Goal: Find specific page/section: Find specific page/section

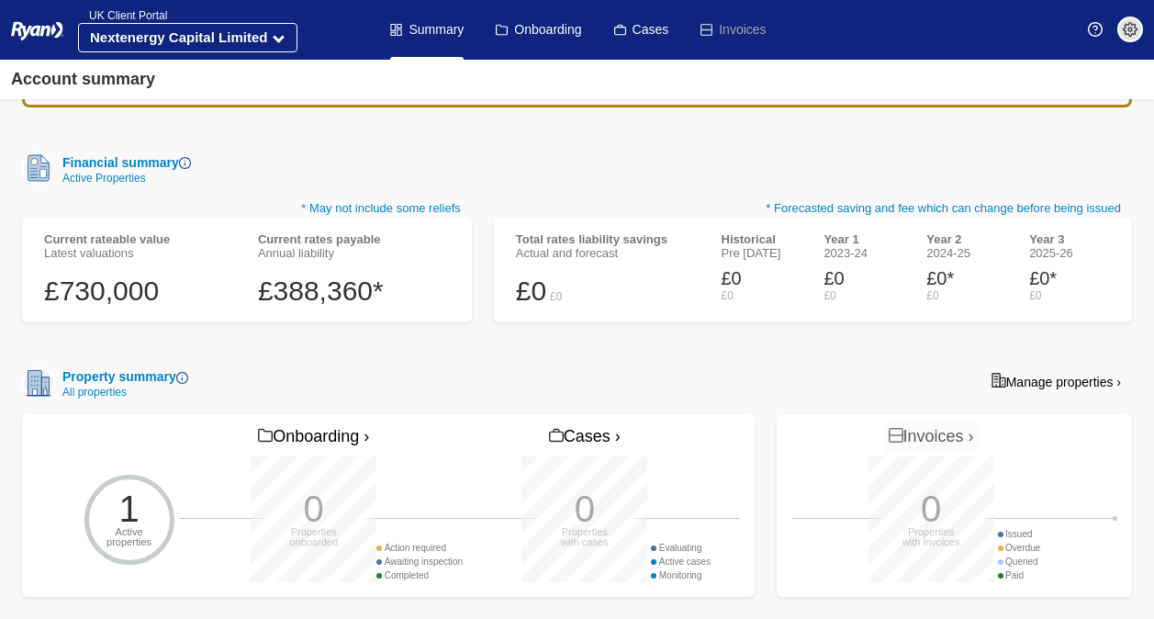
scroll to position [421, 0]
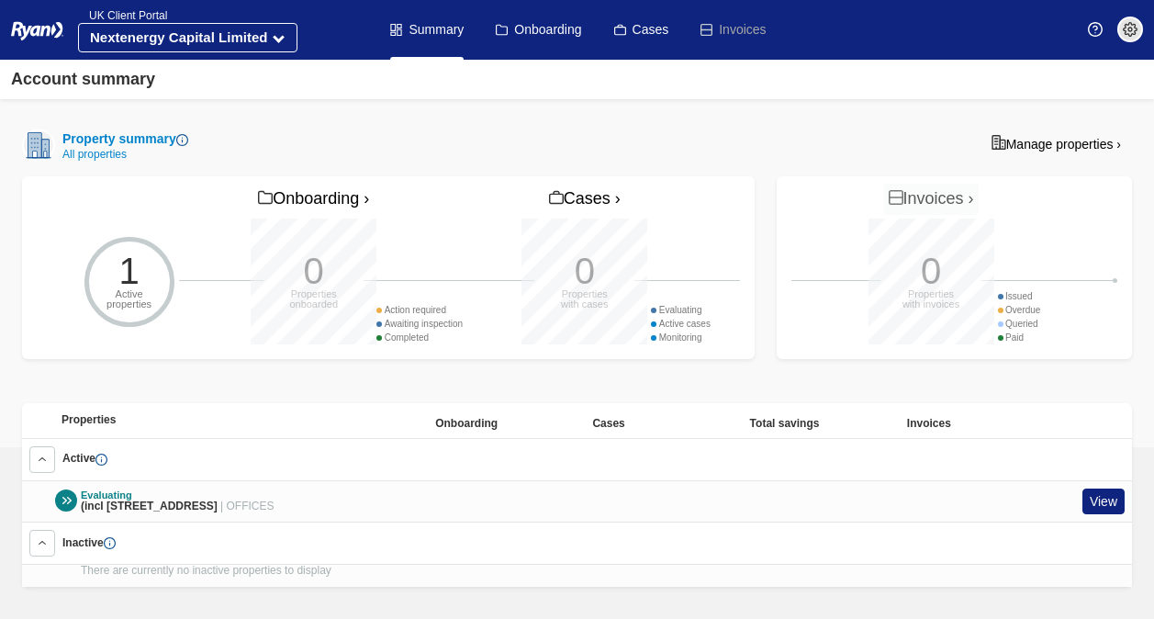
click at [70, 489] on div at bounding box center [66, 500] width 22 height 22
click at [132, 499] on span "(incl [STREET_ADDRESS]" at bounding box center [149, 505] width 137 height 13
click at [1094, 488] on link "View" at bounding box center [1103, 501] width 42 height 27
click at [1090, 488] on link "View" at bounding box center [1103, 501] width 42 height 27
click at [1103, 488] on link "View" at bounding box center [1103, 501] width 42 height 27
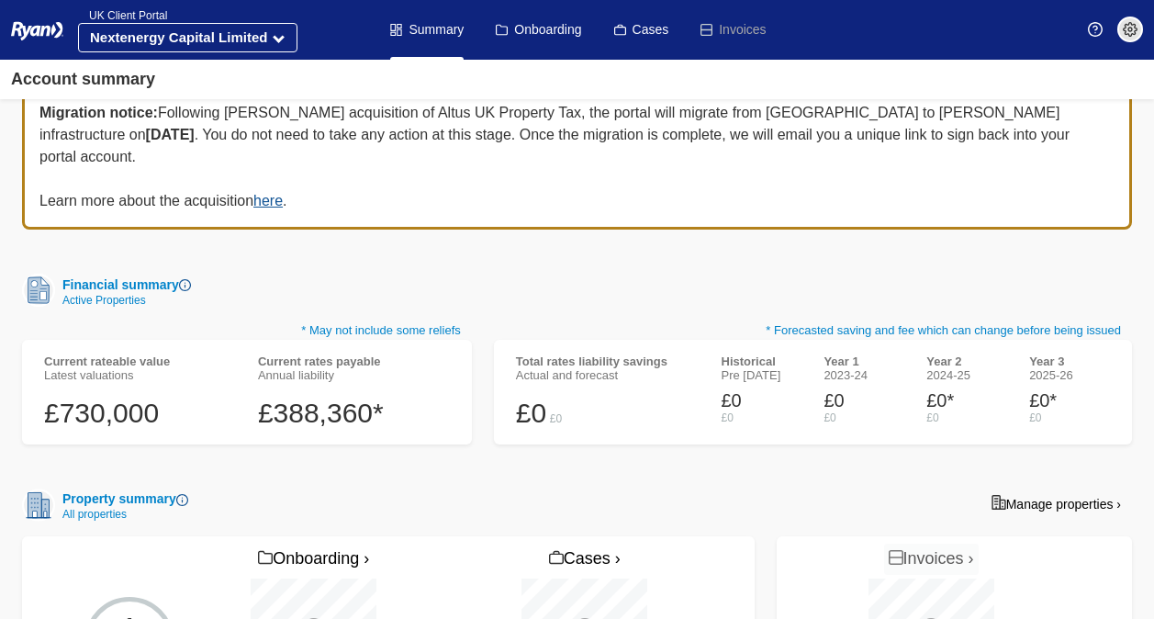
scroll to position [0, 0]
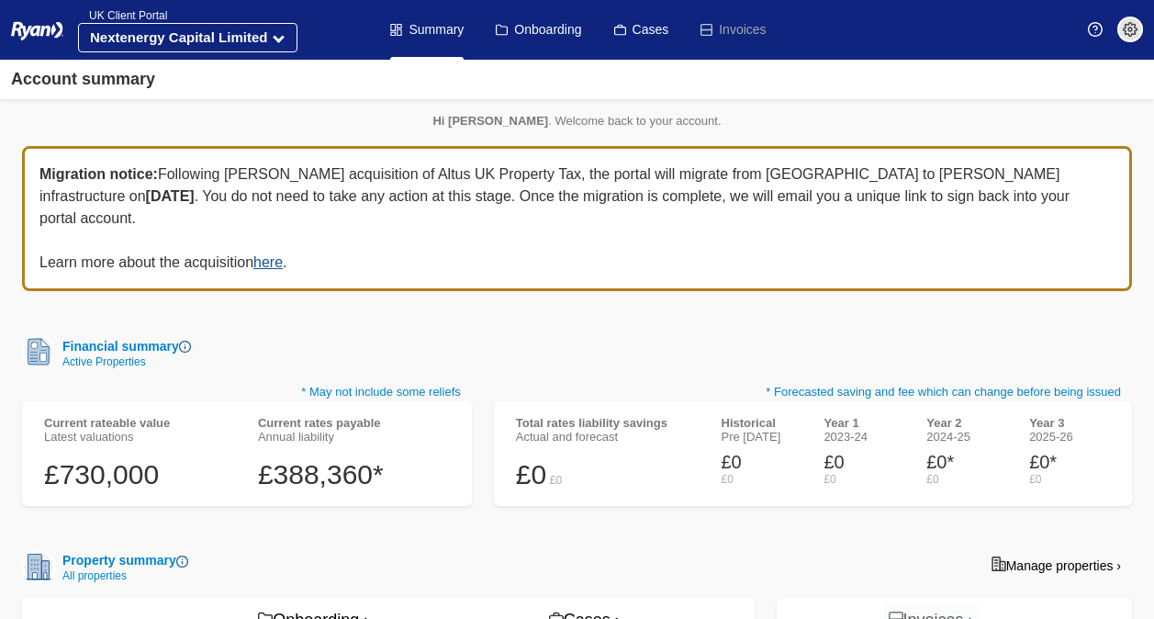
click at [429, 429] on div "Annual liability" at bounding box center [354, 436] width 192 height 14
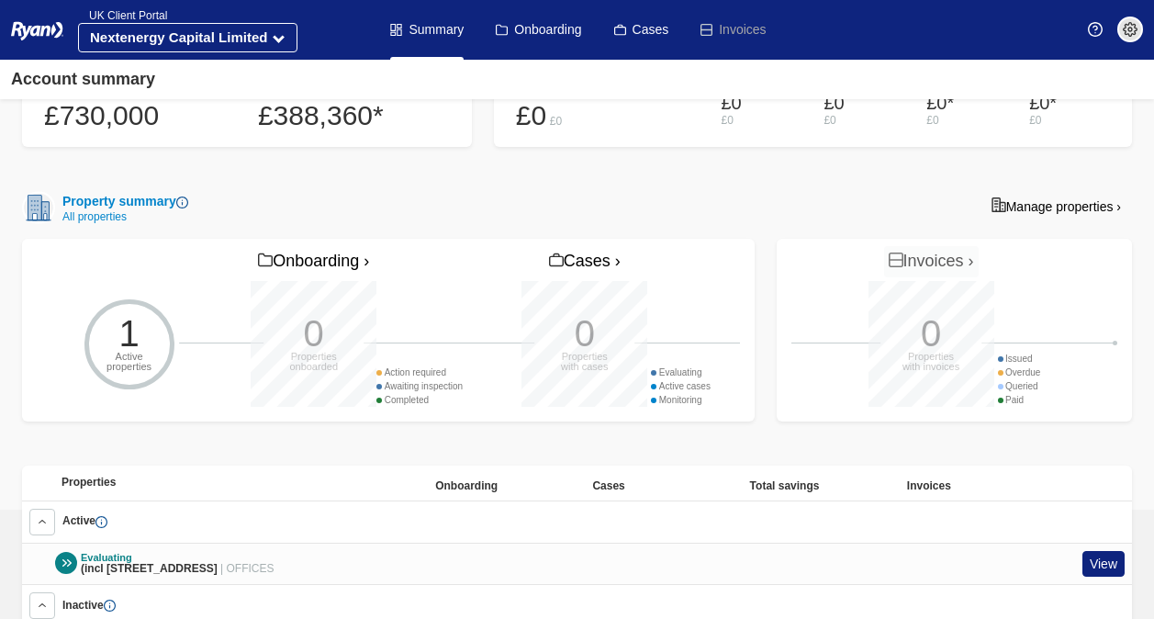
scroll to position [367, 0]
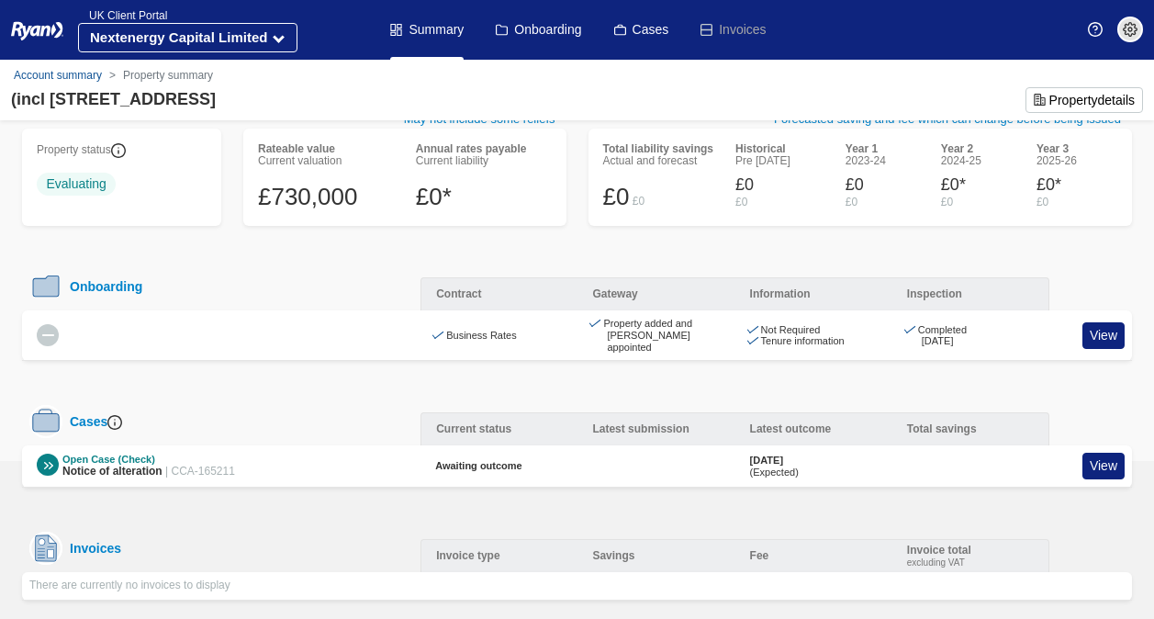
scroll to position [54, 0]
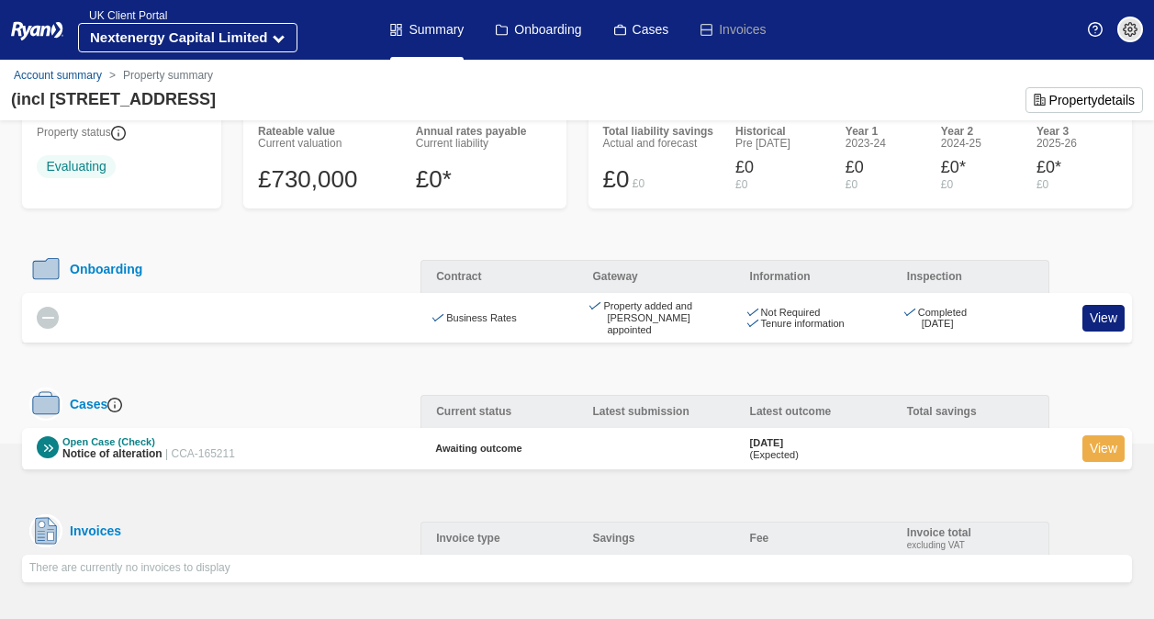
click at [1112, 440] on link "View" at bounding box center [1103, 448] width 42 height 27
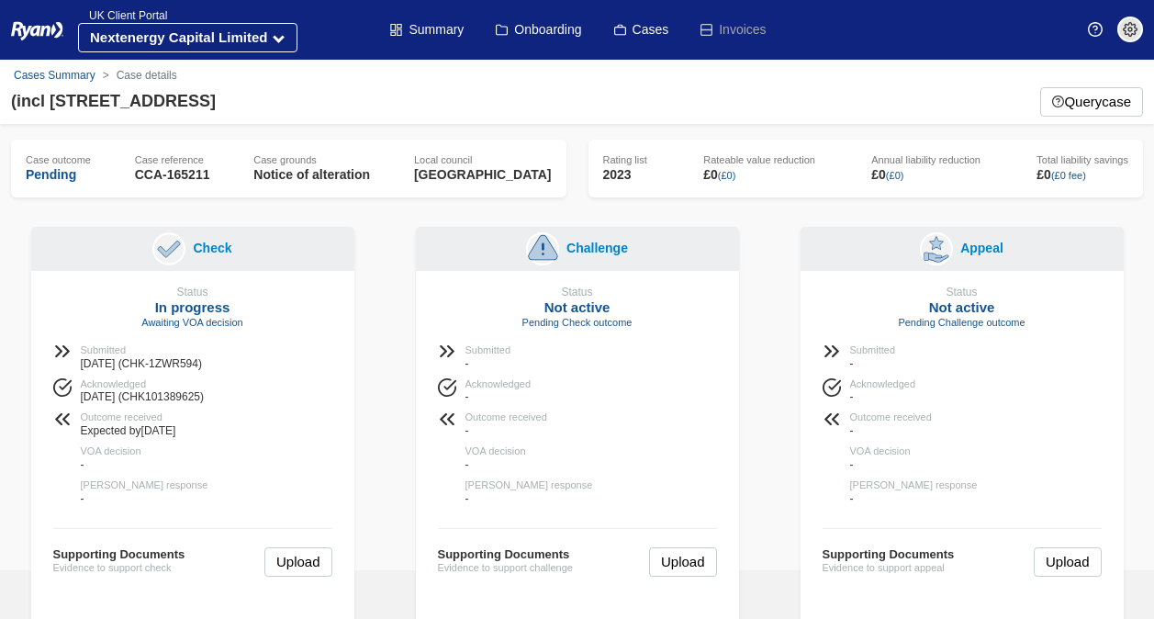
click at [31, 15] on link at bounding box center [37, 29] width 52 height 37
